Goal: Find specific page/section: Find specific page/section

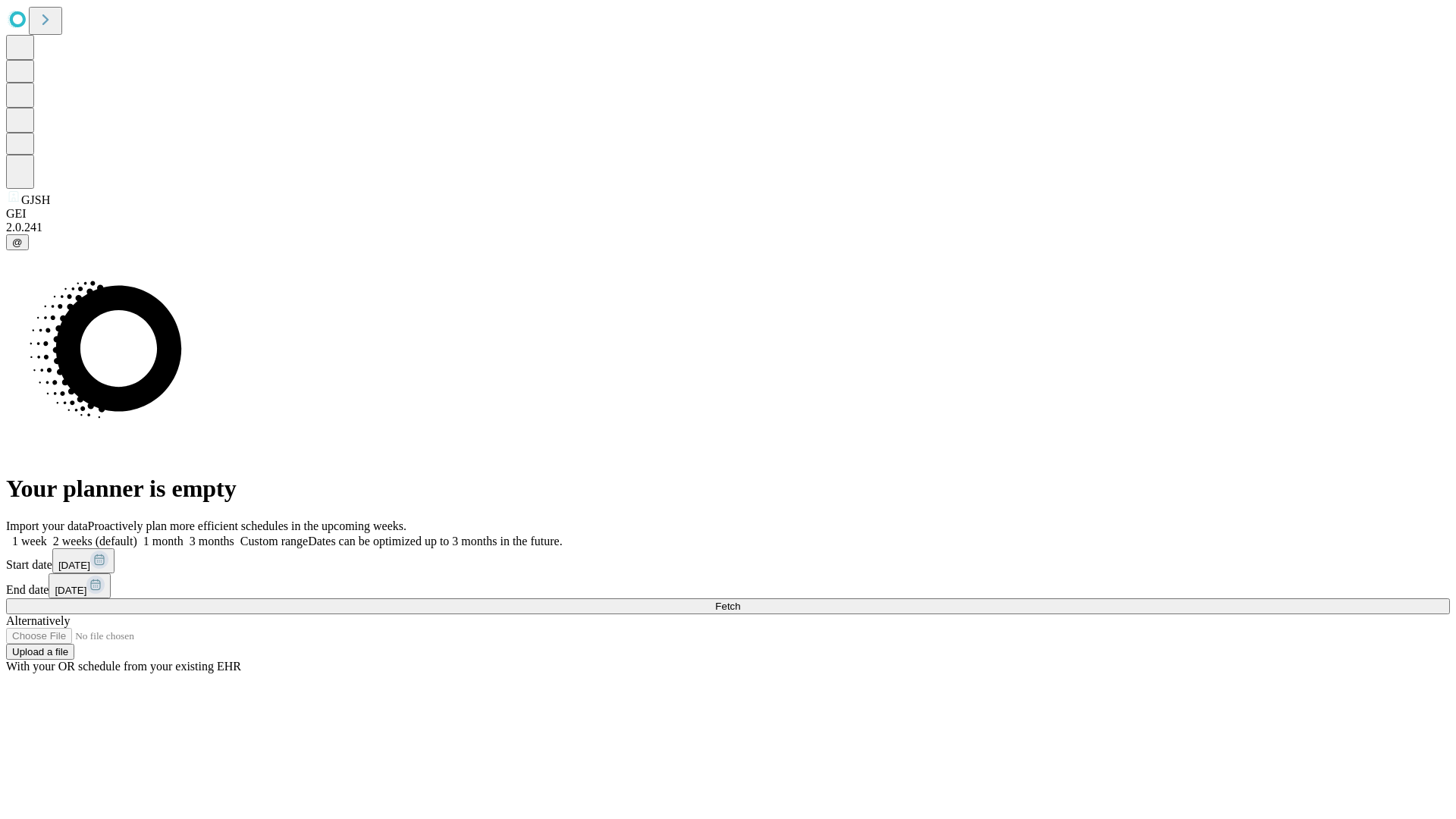
click at [740, 600] on span "Fetch" at bounding box center [728, 606] width 25 height 11
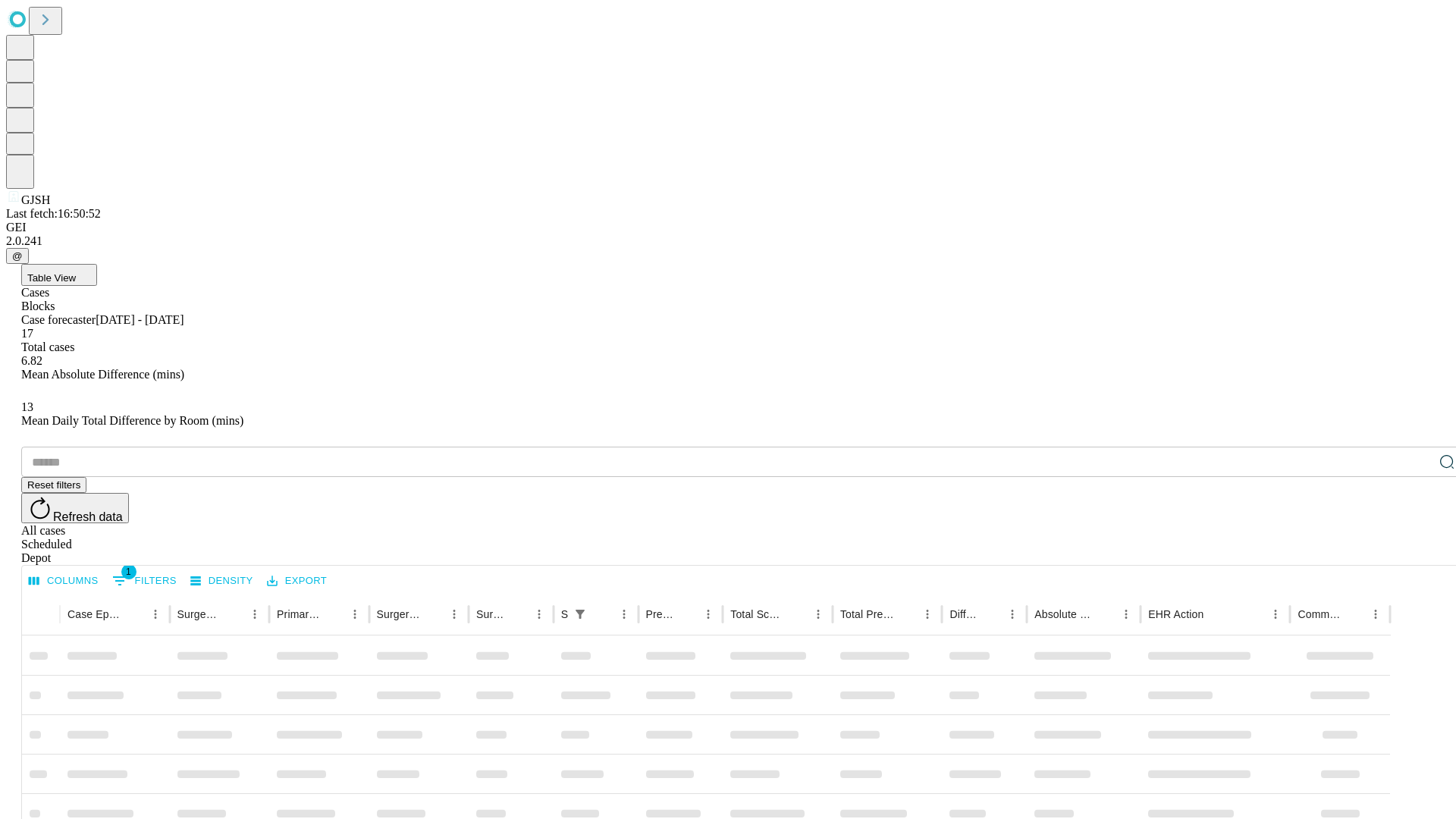
click at [1417, 552] on div "Depot" at bounding box center [743, 558] width 1444 height 13
